Goal: Navigation & Orientation: Find specific page/section

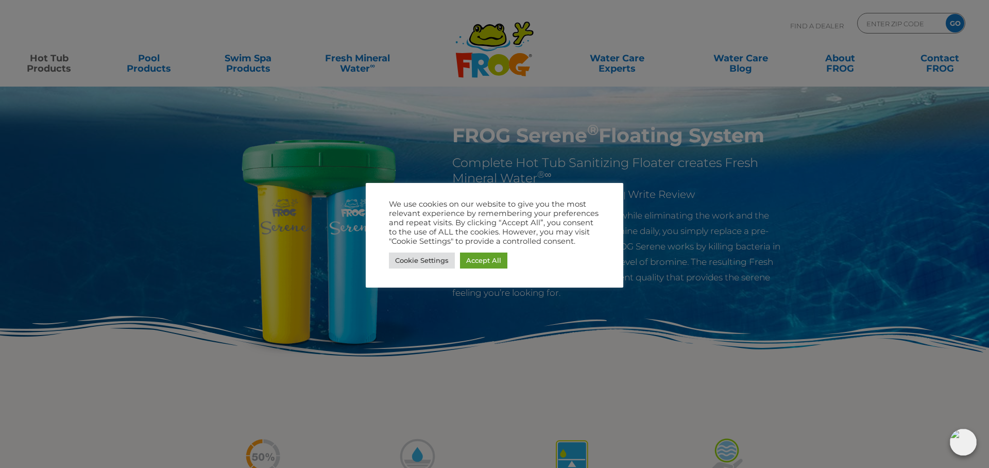
click at [145, 71] on div at bounding box center [494, 234] width 989 height 468
click at [144, 64] on div at bounding box center [494, 234] width 989 height 468
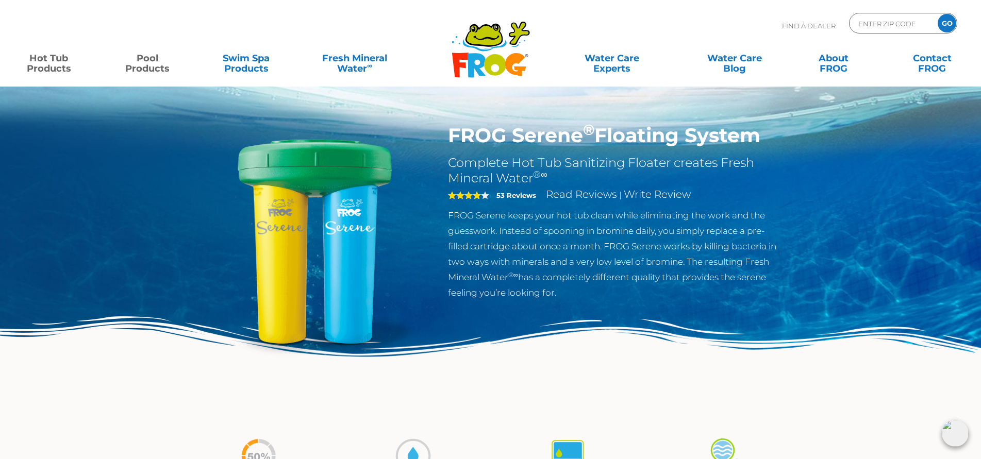
click at [144, 64] on link "Pool Products" at bounding box center [147, 58] width 77 height 21
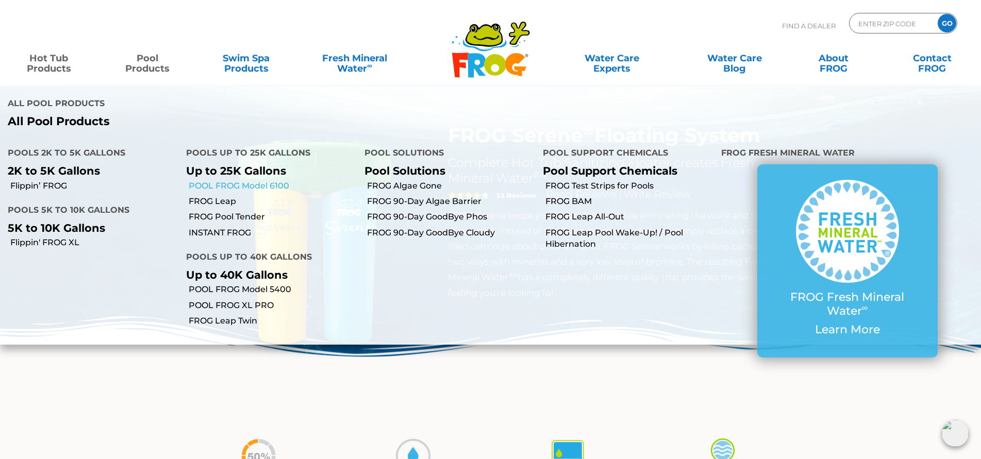
click at [233, 186] on link "POOL FROG Model 6100" at bounding box center [273, 185] width 168 height 11
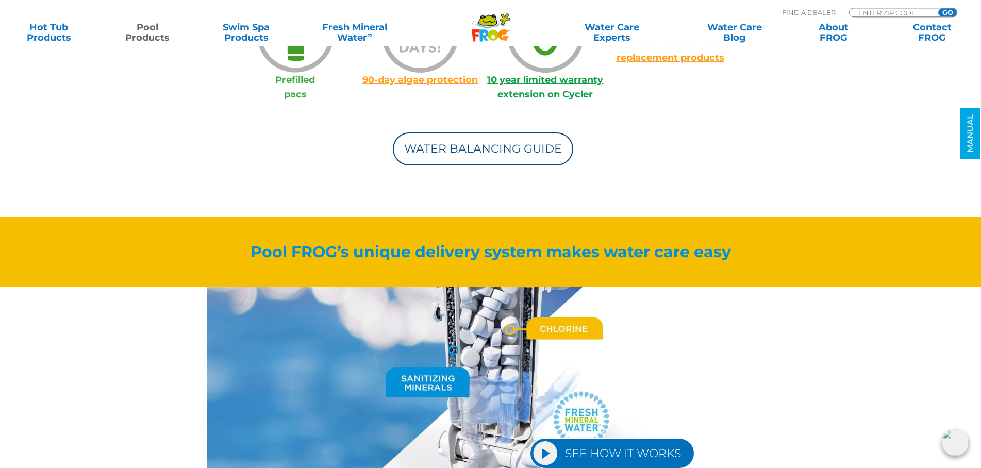
scroll to position [841, 0]
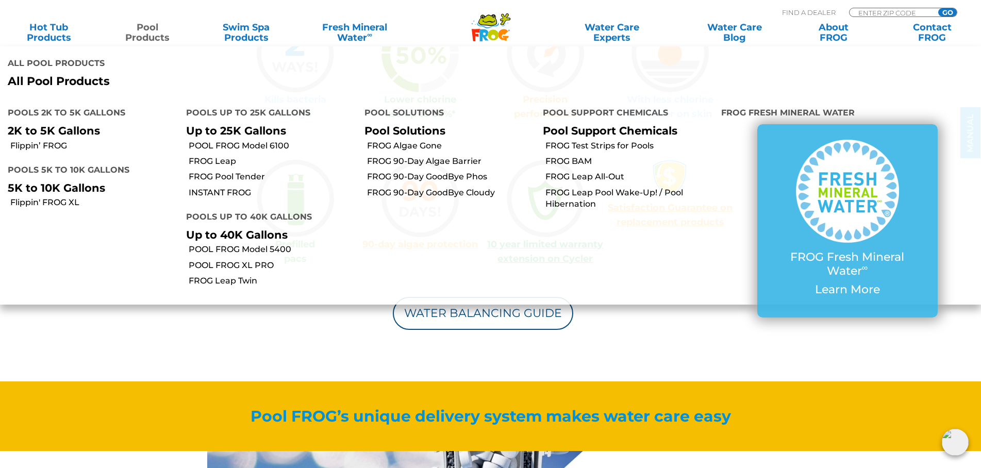
click at [150, 29] on link "Pool Products" at bounding box center [147, 32] width 77 height 21
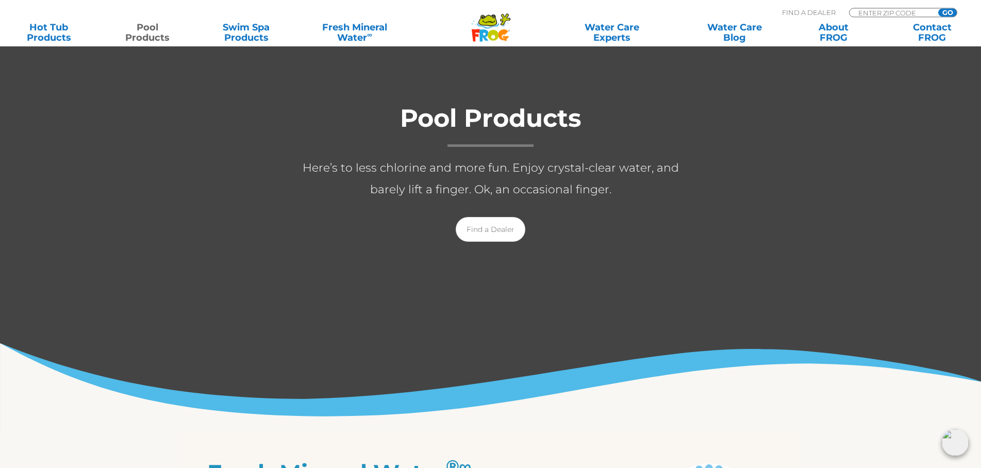
scroll to position [158, 0]
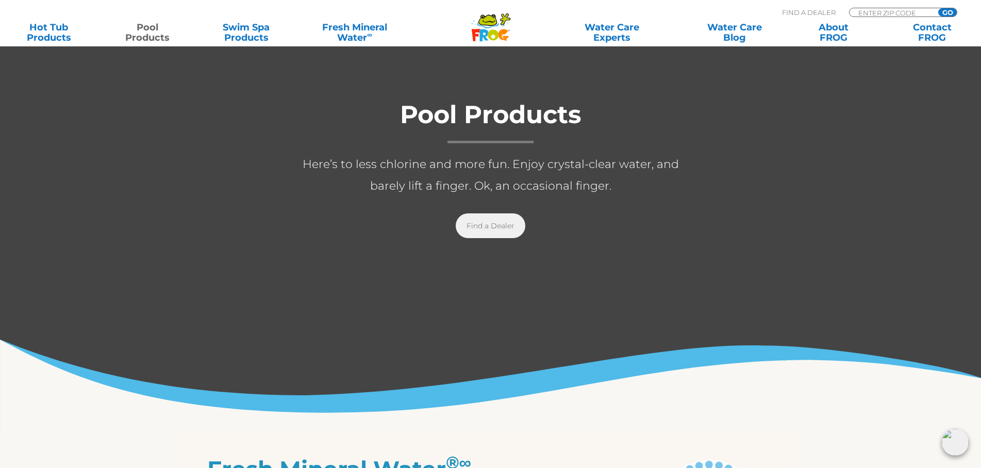
click at [488, 224] on link "Find a Dealer" at bounding box center [491, 225] width 70 height 25
